Goal: Book appointment/travel/reservation

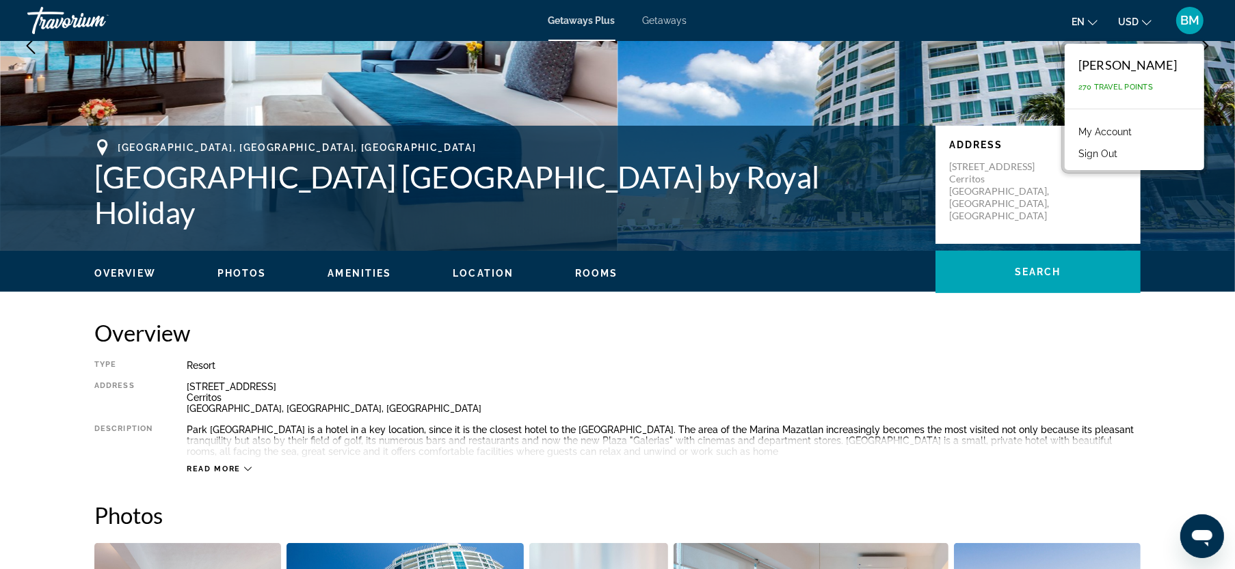
scroll to position [204, 0]
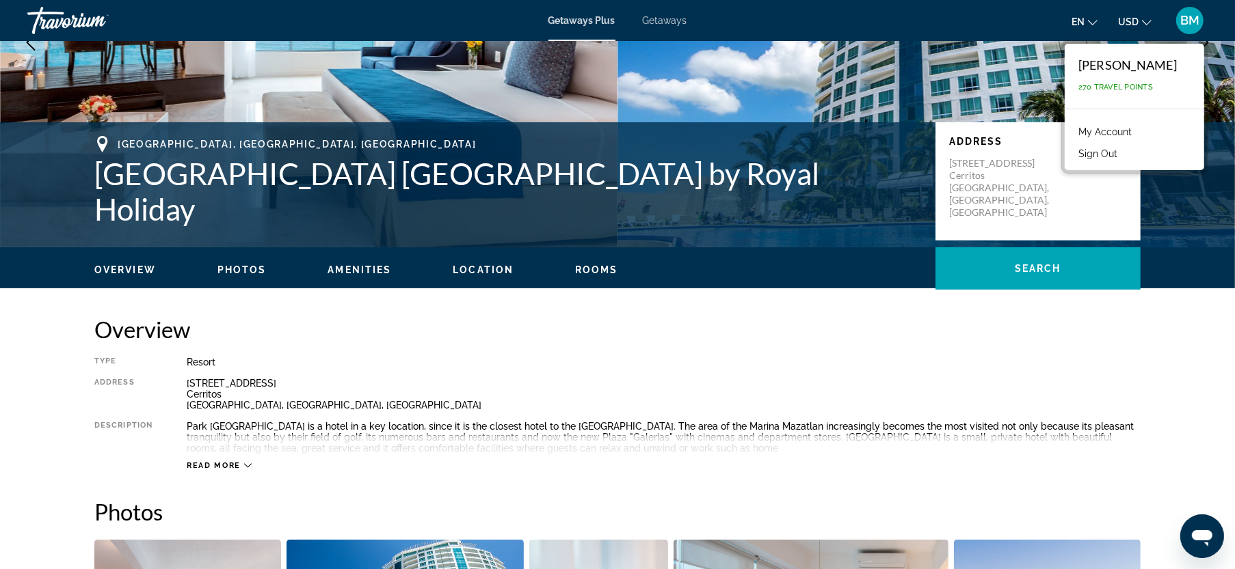
click at [217, 464] on span "Read more" at bounding box center [214, 465] width 54 height 9
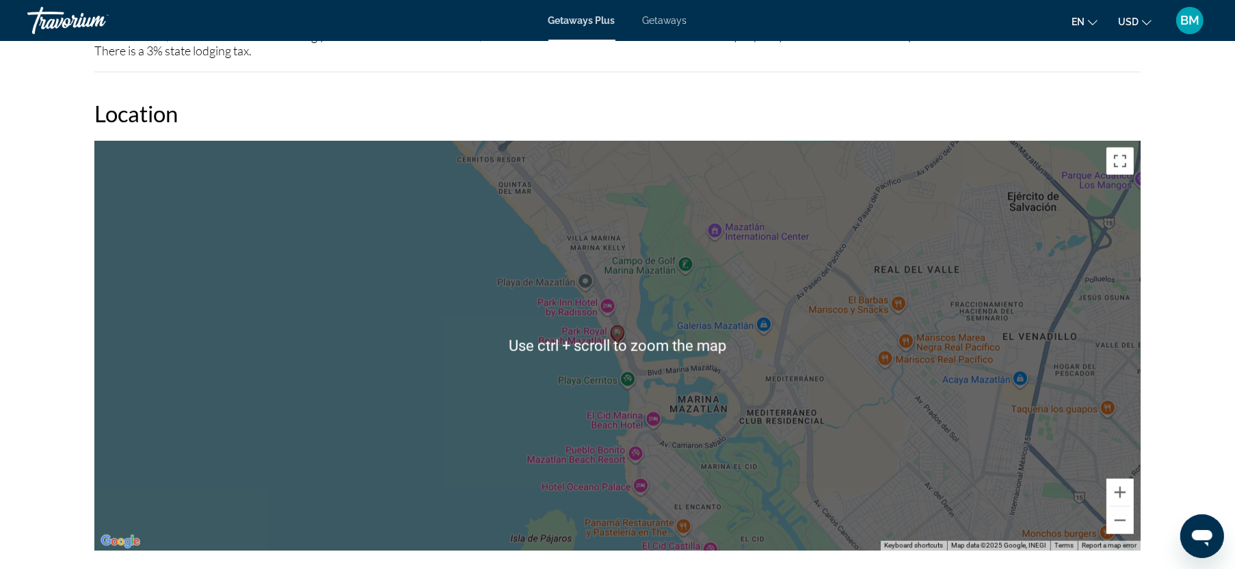
scroll to position [1639, 0]
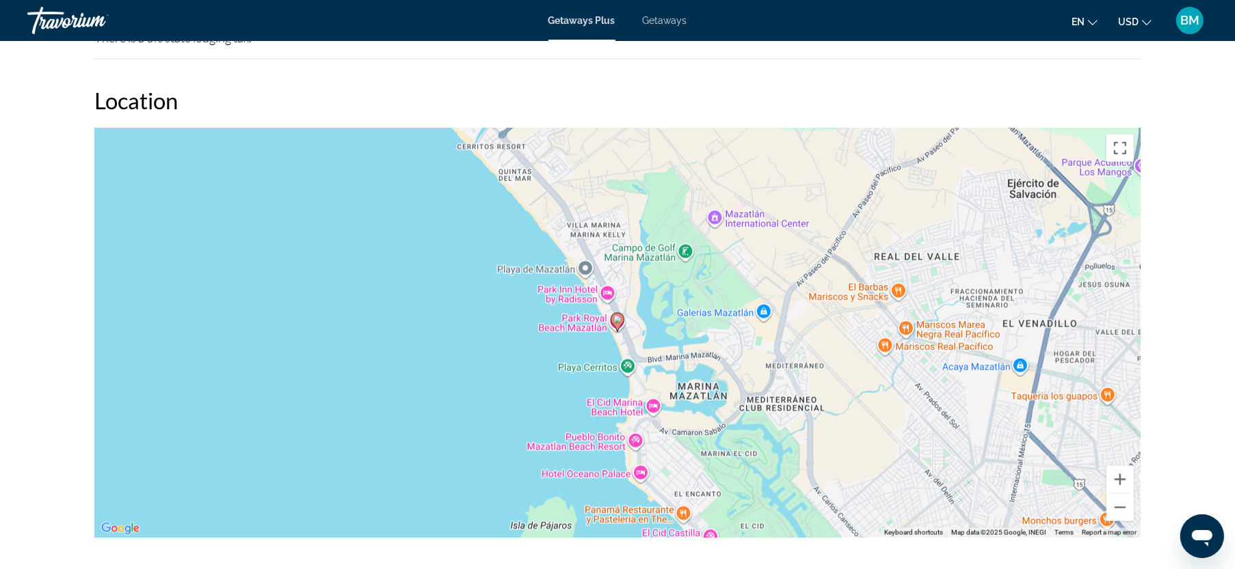
click at [1019, 343] on div "To activate drag with keyboard, press Alt + Enter. Once in keyboard drag state,…" at bounding box center [617, 333] width 1046 height 410
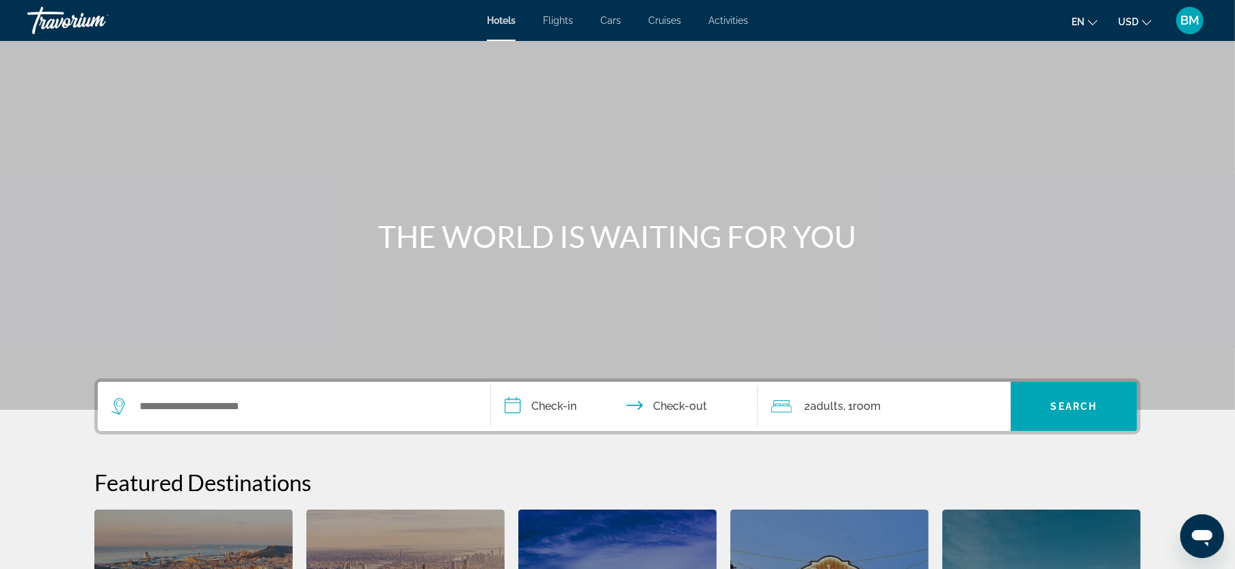
click at [569, 19] on span "Flights" at bounding box center [558, 20] width 30 height 11
